Goal: Find specific page/section: Find specific page/section

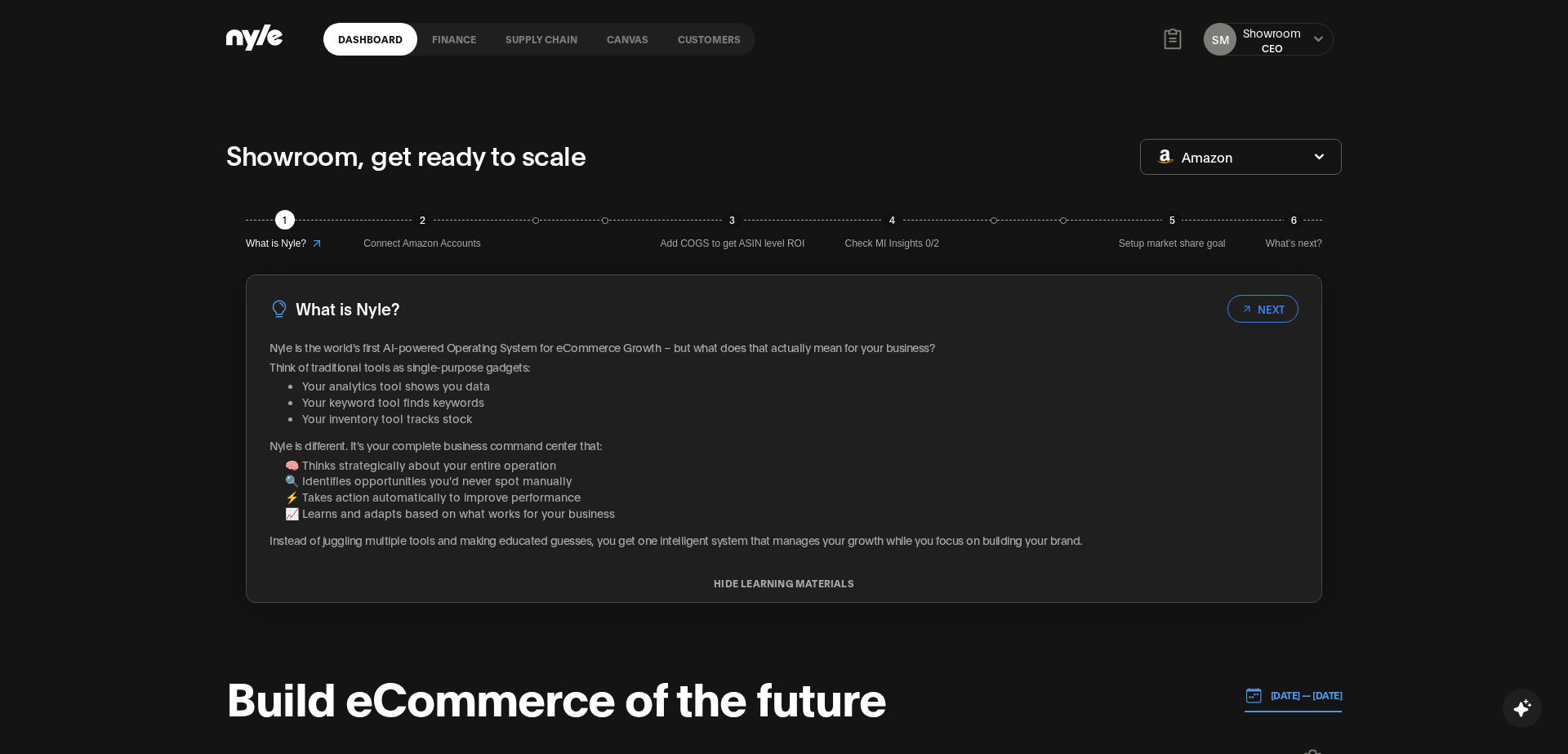
click at [624, 39] on link "Canvas" at bounding box center [627, 39] width 71 height 33
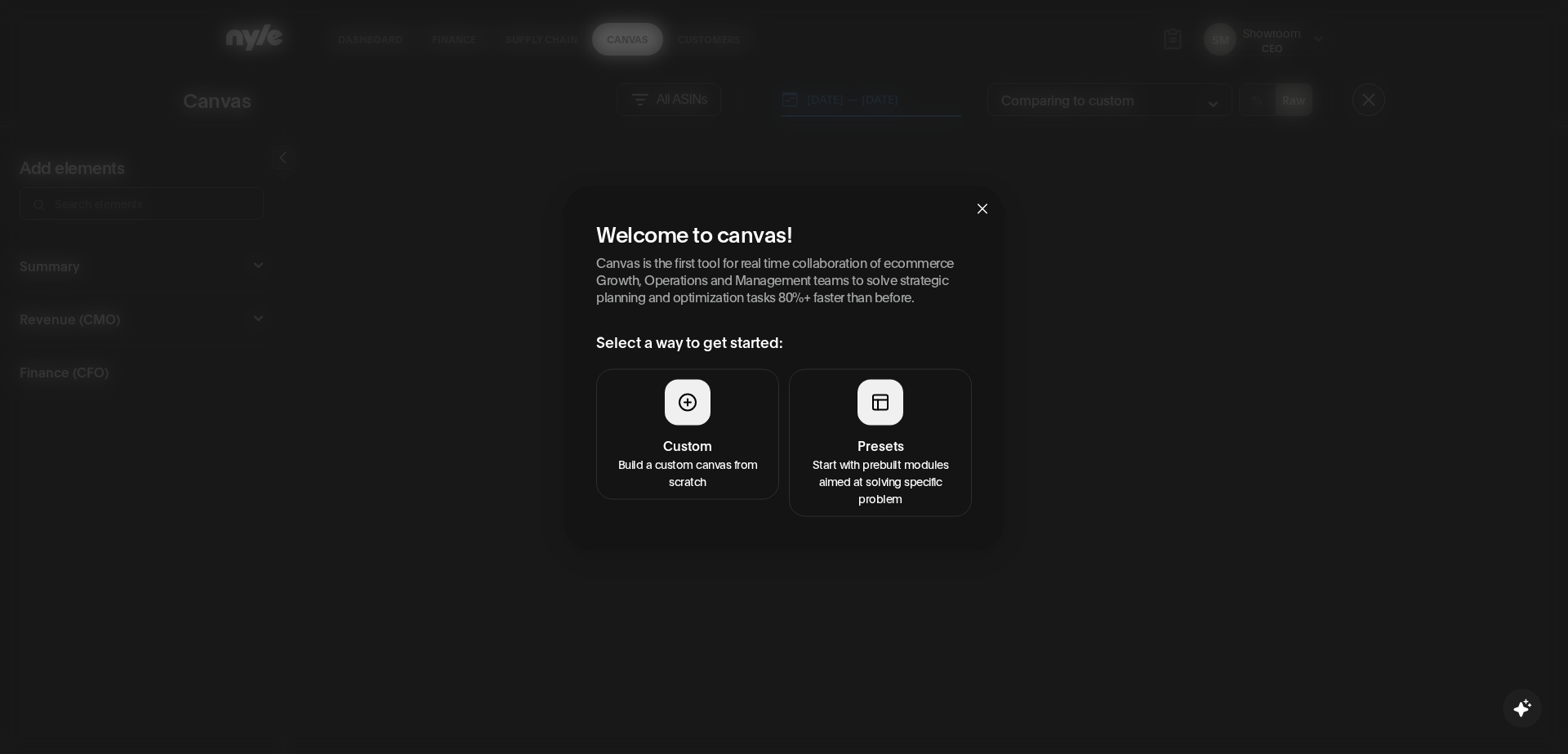
click at [821, 403] on button "Presets Start with prebuilt modules aimed at solving specific problem" at bounding box center [880, 442] width 183 height 147
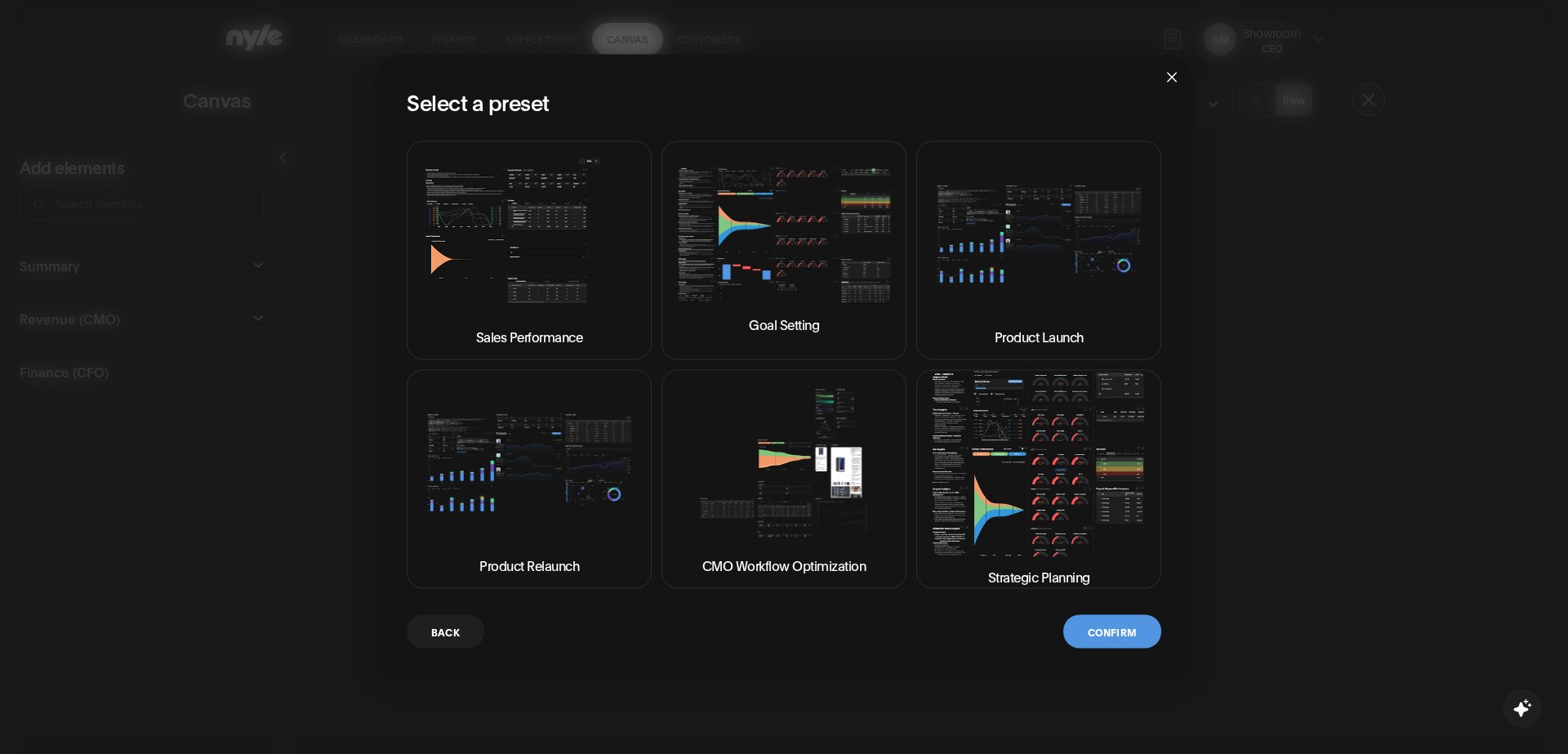
click at [1052, 482] on img at bounding box center [1039, 464] width 217 height 185
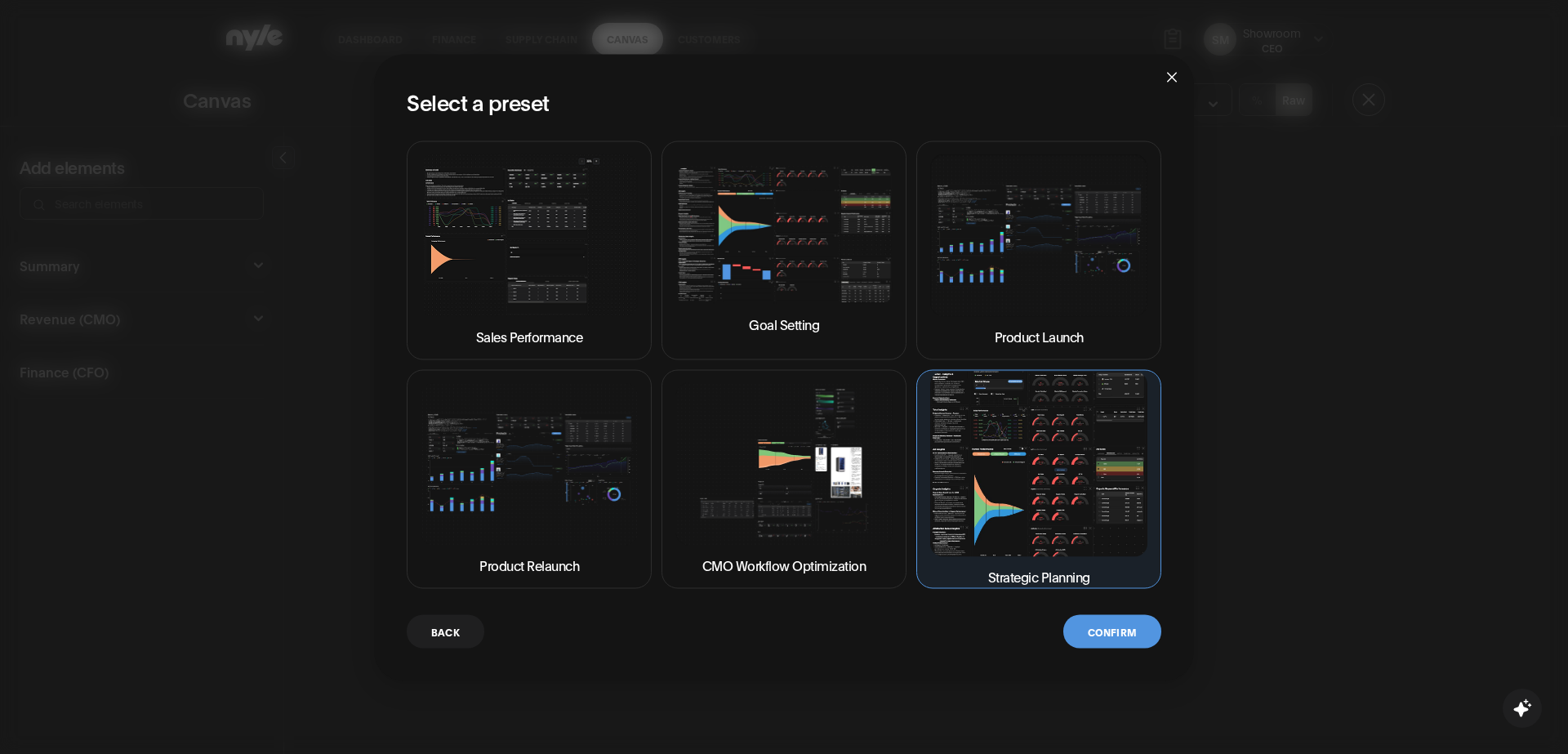
click at [1119, 628] on button "Confirm" at bounding box center [1113, 630] width 98 height 33
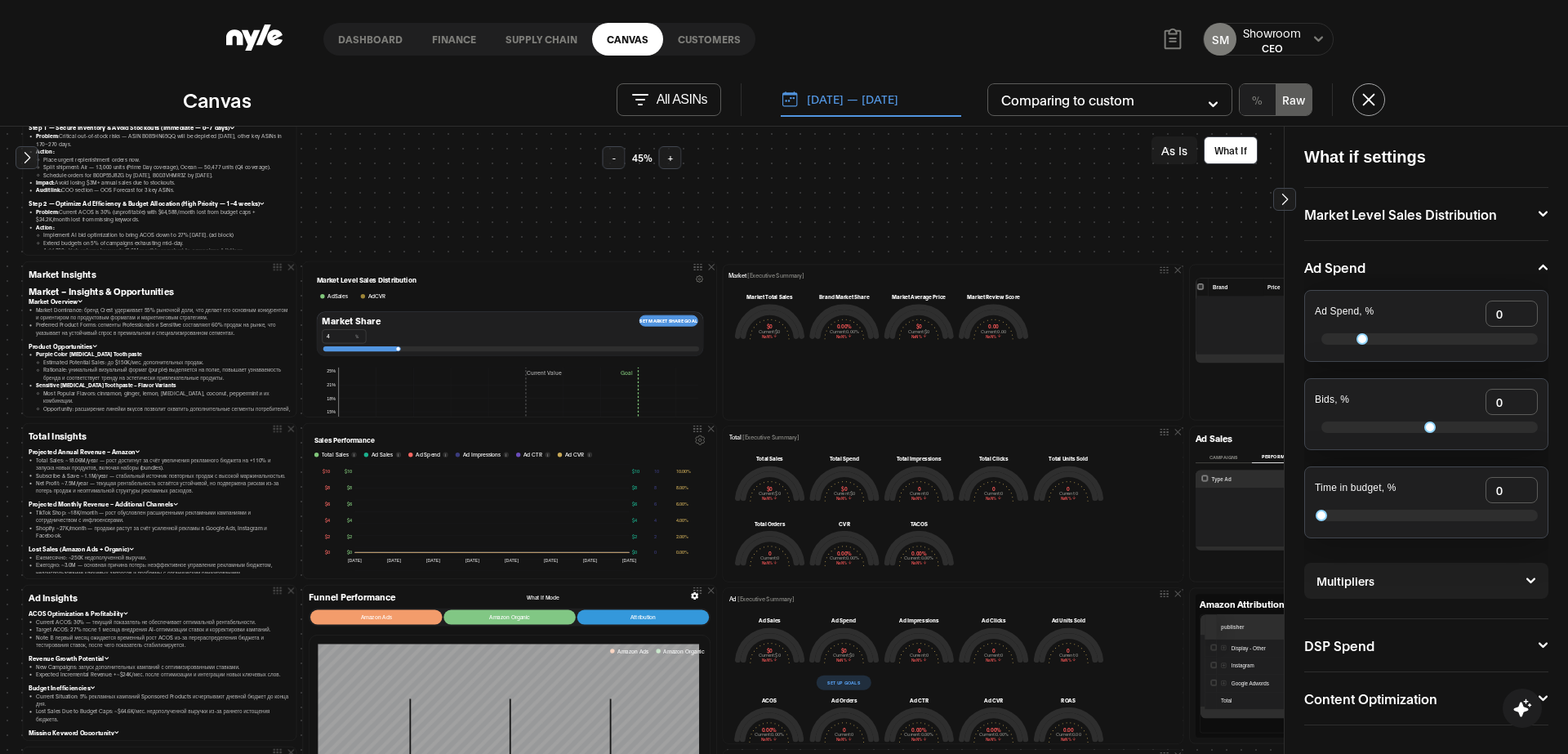
scroll to position [111, 0]
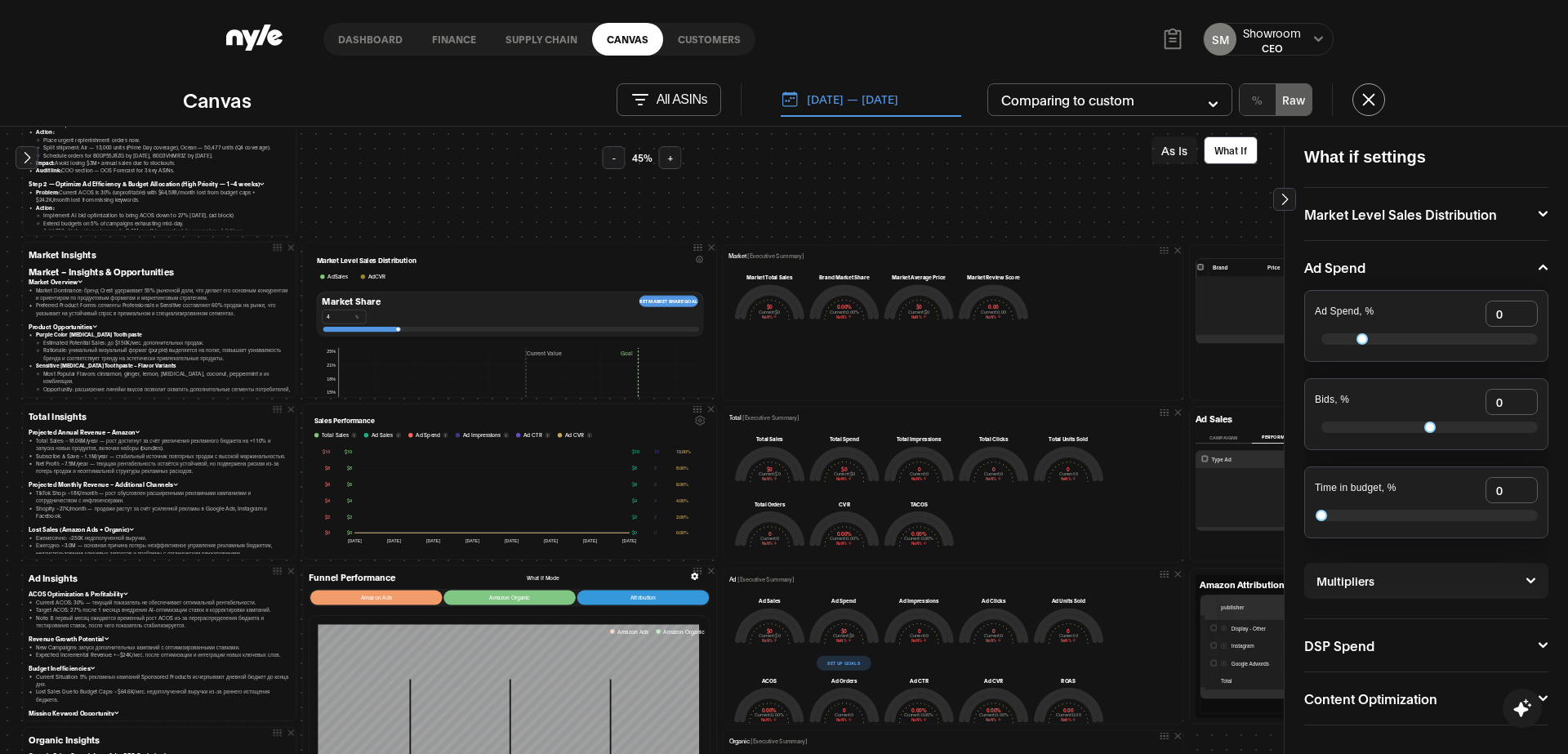
click at [1180, 147] on button "As Is" at bounding box center [1174, 149] width 45 height 27
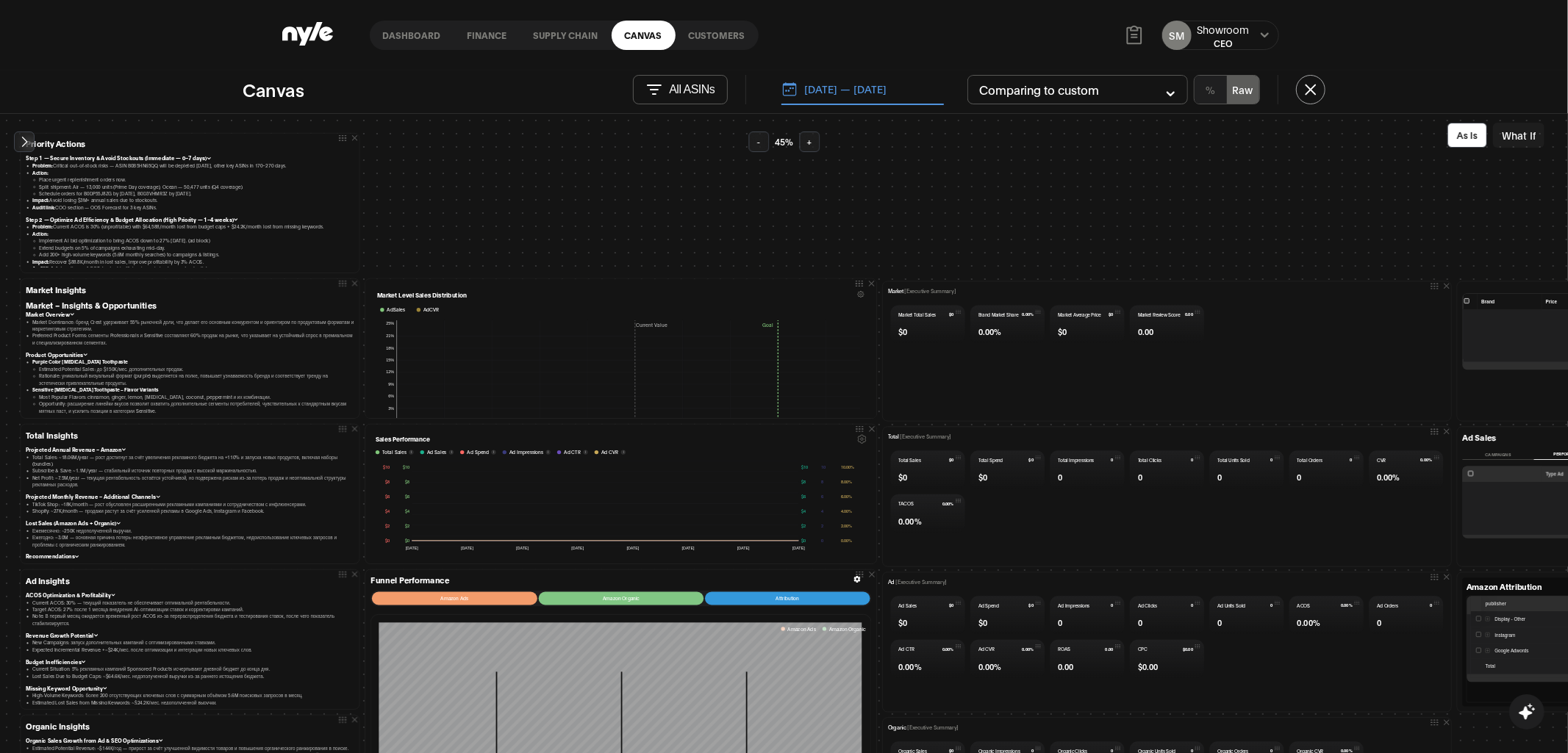
scroll to position [37, 0]
